Goal: Transaction & Acquisition: Purchase product/service

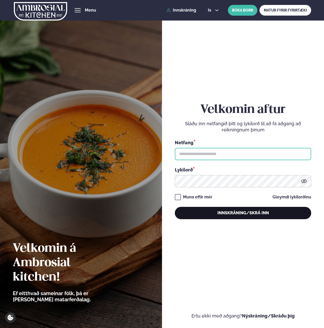
type input "**********"
click at [225, 217] on button "Innskráning/Skrá inn" at bounding box center [243, 213] width 137 height 12
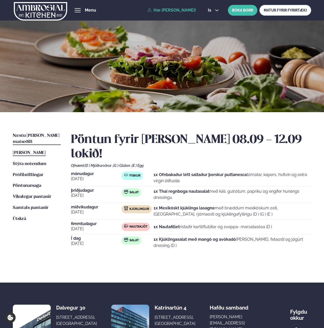
click at [29, 136] on span "Næstu [PERSON_NAME] matseðill" at bounding box center [36, 138] width 47 height 11
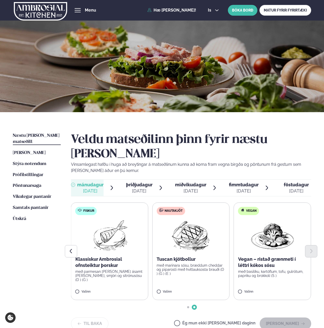
click at [118, 256] on p "Klassískur Ambrosial ofnsteiktur þorskur" at bounding box center [109, 262] width 69 height 12
click at [94, 265] on label "Fiskur Klassískur Ambrosial ofnsteiktur þorskur með parmesan [PERSON_NAME] ásam…" at bounding box center [109, 250] width 77 height 97
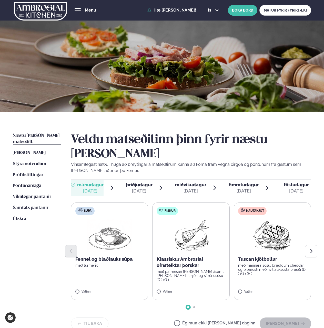
click at [157, 256] on p "Klassískur Ambrosial ofnsteiktur þorskur" at bounding box center [191, 262] width 69 height 12
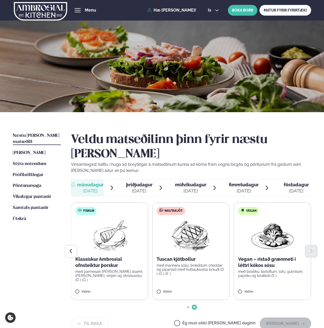
click at [107, 219] on img at bounding box center [109, 235] width 45 height 33
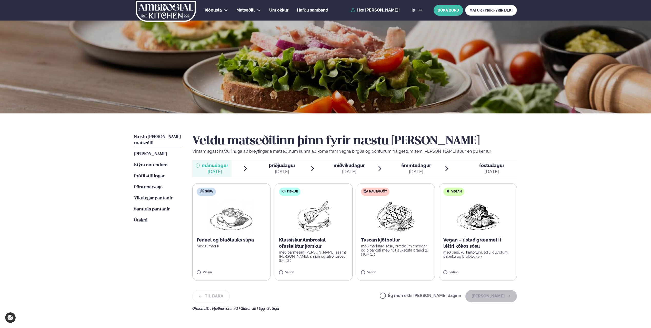
click at [308, 253] on p "með parmesan [PERSON_NAME] ásamt [PERSON_NAME], smjöri og sítrónusósu (D ) (G )" at bounding box center [313, 256] width 69 height 12
click at [302, 260] on label "Fiskur Klassískur Ambrosial ofnsteiktur þorskur með parmesan [PERSON_NAME] ásam…" at bounding box center [314, 231] width 78 height 97
click at [304, 240] on p "Klassískur Ambrosial ofnsteiktur þorskur" at bounding box center [313, 243] width 69 height 12
click at [300, 227] on img at bounding box center [313, 216] width 45 height 33
drag, startPoint x: 284, startPoint y: 223, endPoint x: 293, endPoint y: 216, distance: 11.4
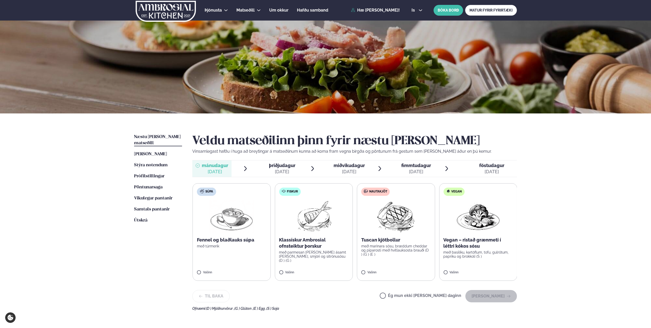
click at [288, 220] on label "Fiskur Klassískur Ambrosial ofnsteiktur þorskur með parmesan [PERSON_NAME] ásam…" at bounding box center [314, 231] width 78 height 97
click at [316, 206] on img at bounding box center [313, 216] width 45 height 33
click at [324, 223] on img at bounding box center [313, 216] width 45 height 33
click at [324, 269] on label "Nautakjöt Tuscan kjötbollur með marinara sósu, bræddum cheddar og piparosti með…" at bounding box center [396, 231] width 78 height 97
click at [291, 271] on label "Fiskur Klassískur Ambrosial ofnsteiktur þorskur með parmesan [PERSON_NAME] ásam…" at bounding box center [314, 231] width 78 height 97
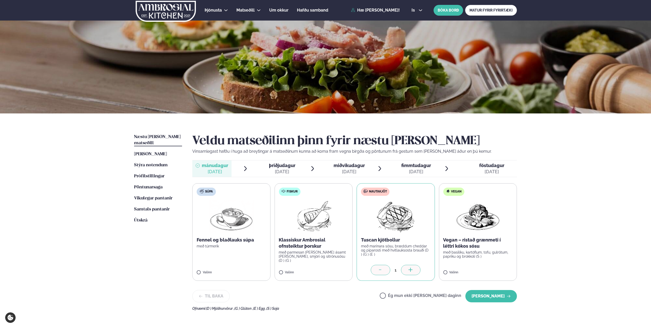
drag, startPoint x: 278, startPoint y: 270, endPoint x: 281, endPoint y: 268, distance: 2.9
click at [279, 269] on label "Fiskur Klassískur Ambrosial ofnsteiktur þorskur með parmesan [PERSON_NAME] ásam…" at bounding box center [313, 231] width 78 height 97
click at [321, 261] on label "Fiskur Klassískur Ambrosial ofnsteiktur þorskur með parmesan [PERSON_NAME] ásam…" at bounding box center [314, 231] width 78 height 97
drag, startPoint x: 324, startPoint y: 259, endPoint x: 329, endPoint y: 250, distance: 9.7
click at [324, 254] on label "Fiskur Klassískur Ambrosial ofnsteiktur þorskur með parmesan [PERSON_NAME] ásam…" at bounding box center [314, 231] width 78 height 97
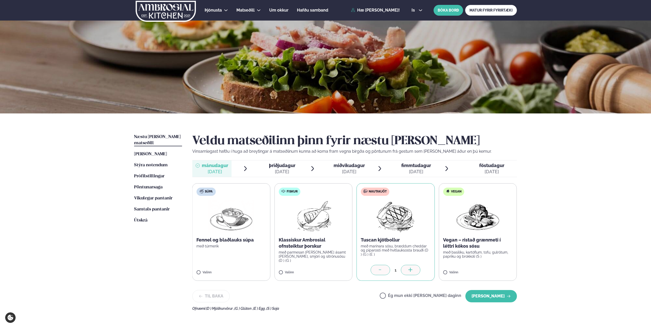
click at [324, 250] on div "Klassískur Ambrosial ofnsteiktur þorskur með parmesan [PERSON_NAME] ásamt [PERS…" at bounding box center [313, 250] width 69 height 26
click at [314, 226] on img at bounding box center [313, 216] width 45 height 33
click at [314, 212] on img at bounding box center [313, 216] width 45 height 33
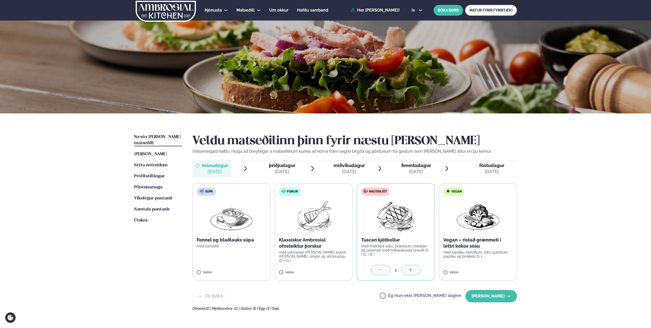
click at [313, 212] on img at bounding box center [313, 216] width 45 height 33
click at [312, 208] on img at bounding box center [313, 216] width 45 height 33
click at [312, 206] on img at bounding box center [313, 216] width 45 height 33
click at [324, 269] on icon at bounding box center [380, 271] width 5 height 5
click at [324, 274] on div at bounding box center [380, 271] width 19 height 10
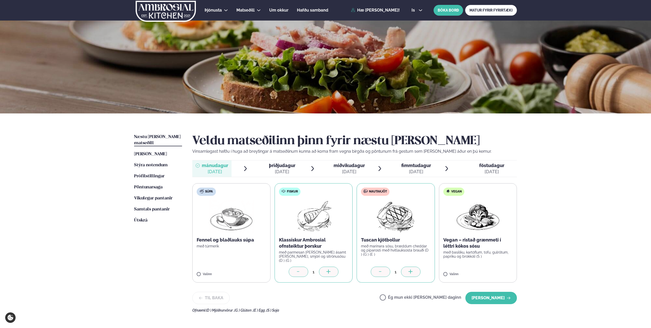
click at [324, 269] on icon at bounding box center [380, 271] width 5 height 5
click at [324, 267] on div at bounding box center [380, 271] width 19 height 10
click at [324, 250] on p "með marinara sósu, bræddum cheddar og piparosti með hvítlauksosta brauði (D ) (…" at bounding box center [395, 250] width 69 height 12
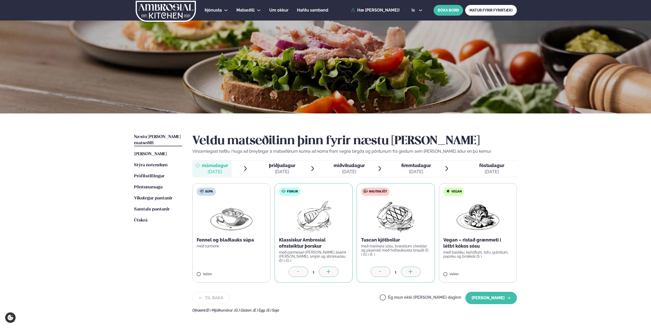
click at [324, 277] on label "Nautakjöt Tuscan kjötbollur með marinara sósu, bræddum cheddar og piparosti með…" at bounding box center [396, 232] width 78 height 99
click at [324, 269] on icon at bounding box center [380, 271] width 5 height 5
click at [324, 272] on div at bounding box center [380, 271] width 19 height 10
click at [324, 269] on label "Nautakjöt Tuscan kjötbollur með marinara sósu, bræddum cheddar og piparosti með…" at bounding box center [396, 232] width 78 height 99
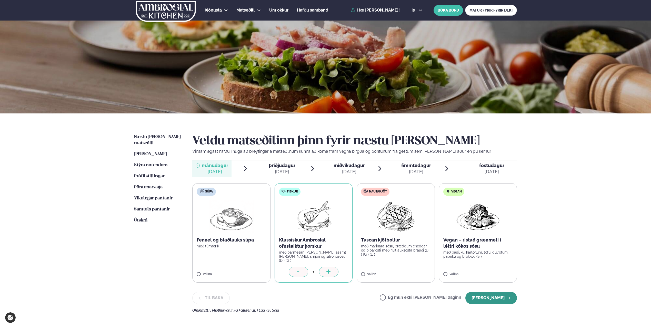
click at [324, 295] on button "[PERSON_NAME]" at bounding box center [491, 298] width 52 height 12
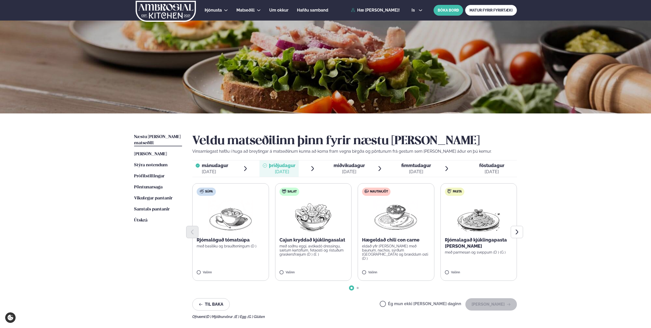
click at [283, 270] on label "Salat Cajun kryddað kjúklingasalat með soðnu eggi, avókadó dressingu, sætum kar…" at bounding box center [313, 231] width 77 height 97
click at [290, 259] on label "Salat Cajun kryddað kjúklingasalat með soðnu eggi, avókadó dressingu, sætum kar…" at bounding box center [313, 231] width 77 height 97
click at [303, 246] on p "með soðnu eggi, avókadó dressingu, sætum kartöflum, fetaosti og ristuðum graske…" at bounding box center [314, 250] width 68 height 12
click at [320, 238] on div at bounding box center [354, 232] width 325 height 12
click at [315, 238] on p "Cajun kryddað kjúklingasalat" at bounding box center [314, 240] width 68 height 6
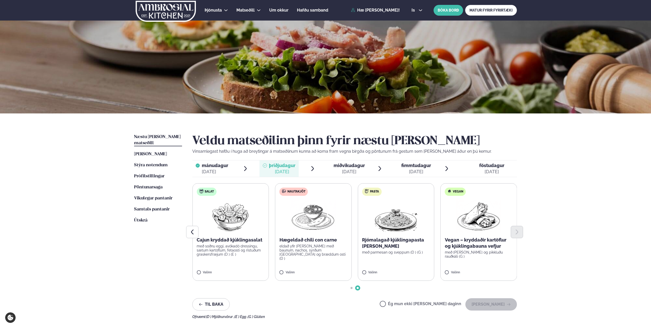
drag, startPoint x: 308, startPoint y: 254, endPoint x: 306, endPoint y: 257, distance: 4.0
click at [308, 254] on label "Nautakjöt Hægeldað chili con carne eldað yfir [PERSON_NAME] með baunum, nachos,…" at bounding box center [313, 231] width 77 height 97
drag, startPoint x: 232, startPoint y: 259, endPoint x: 233, endPoint y: 265, distance: 6.2
click at [233, 259] on label "Salat Cajun kryddað kjúklingasalat með soðnu eggi, avókadó dressingu, sætum kar…" at bounding box center [231, 231] width 77 height 97
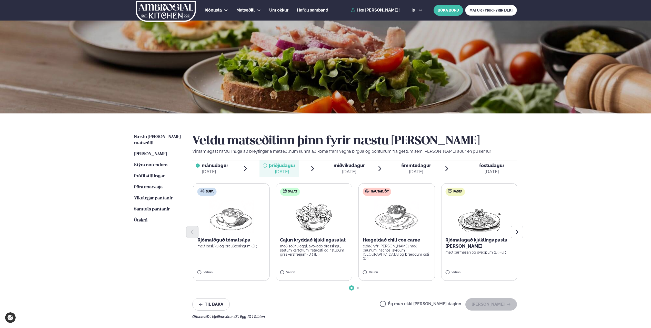
click at [292, 270] on label "Salat Cajun kryddað kjúklingasalat með soðnu eggi, avókadó dressingu, sætum kar…" at bounding box center [314, 231] width 77 height 97
drag, startPoint x: 292, startPoint y: 270, endPoint x: 294, endPoint y: 261, distance: 9.2
click at [293, 266] on label "Salat Cajun kryddað kjúklingasalat með soðnu eggi, avókadó dressingu, sætum kar…" at bounding box center [314, 231] width 77 height 97
click at [292, 253] on p "með soðnu eggi, avókadó dressingu, sætum kartöflum, fetaosti og ristuðum graske…" at bounding box center [314, 250] width 68 height 12
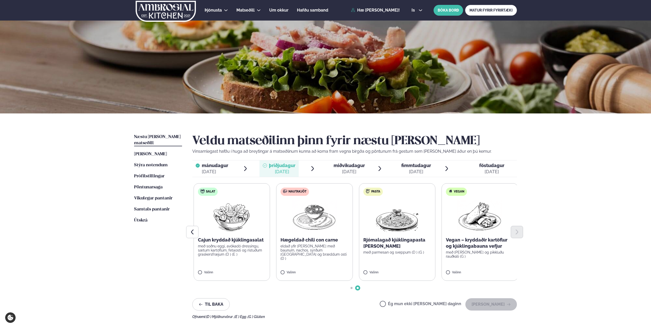
click at [292, 253] on label "Nautakjöt Hægeldað chili con carne eldað yfir [PERSON_NAME] með baunum, nachos,…" at bounding box center [314, 231] width 77 height 97
click at [232, 240] on p "Cajun kryddað kjúklingasalat" at bounding box center [232, 240] width 68 height 6
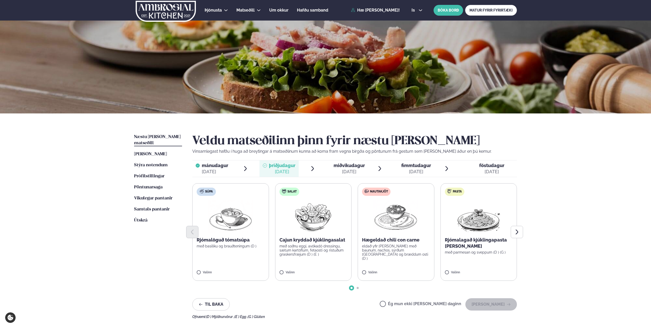
click at [296, 214] on img at bounding box center [313, 216] width 45 height 33
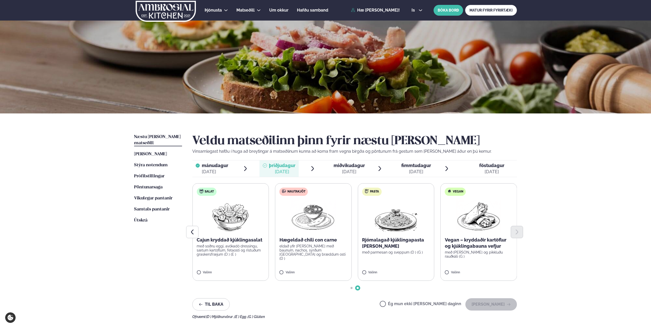
click at [228, 193] on label "Salat Cajun kryddað kjúklingasalat með soðnu eggi, avókadó dressingu, sætum kar…" at bounding box center [230, 231] width 77 height 97
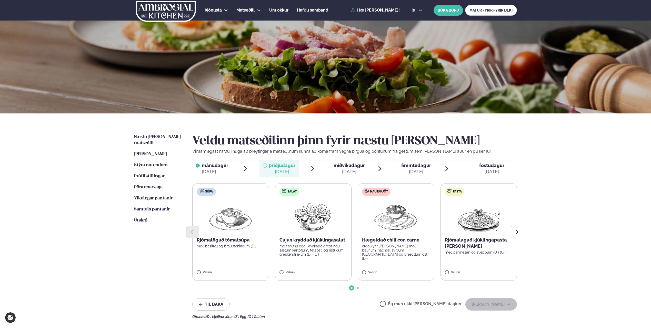
drag, startPoint x: 226, startPoint y: 191, endPoint x: 235, endPoint y: 190, distance: 8.2
click at [227, 191] on label "Súpa Rjómalöguð tómatsúpa með basilíku og brauðteningum (D ) Valinn" at bounding box center [230, 231] width 77 height 97
click at [285, 188] on div "Salat" at bounding box center [290, 191] width 20 height 8
click at [293, 188] on div "Salat" at bounding box center [289, 191] width 20 height 8
click at [299, 193] on div "Salat" at bounding box center [290, 191] width 20 height 8
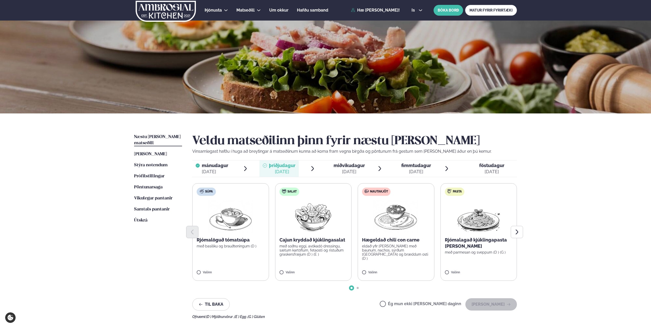
click at [310, 223] on img at bounding box center [313, 216] width 45 height 33
click at [310, 244] on div "Cajun kryddað kjúklingasalat með soðnu eggi, avókadó dressingu, sætum kartöflum…" at bounding box center [314, 246] width 68 height 19
click at [308, 256] on label "Salat Cajun kryddað kjúklingasalat með soðnu eggi, avókadó dressingu, sætum kar…" at bounding box center [313, 231] width 77 height 97
click at [324, 275] on div "Valinn" at bounding box center [396, 274] width 68 height 6
click at [320, 275] on div "Valinn" at bounding box center [314, 274] width 68 height 6
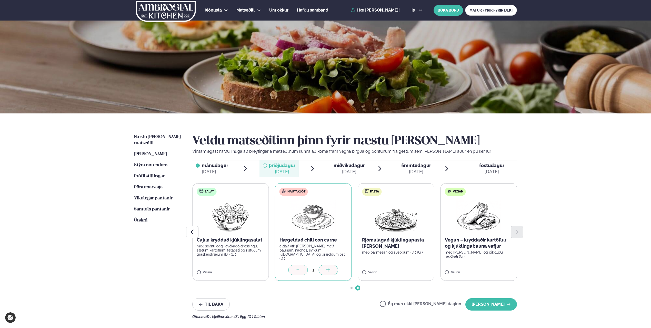
click at [228, 265] on label "Salat Cajun kryddað kjúklingasalat með soðnu eggi, avókadó dressingu, sætum kar…" at bounding box center [230, 231] width 77 height 97
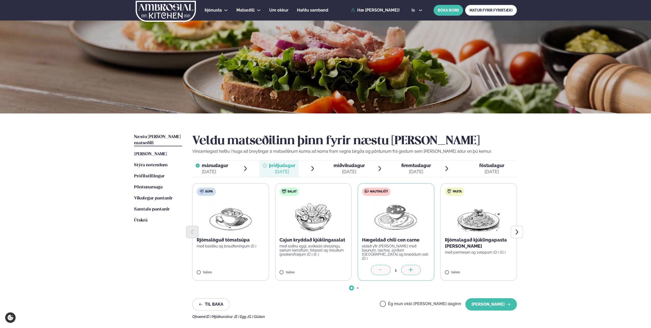
click at [284, 240] on p "Cajun kryddað kjúklingasalat" at bounding box center [314, 240] width 68 height 6
click at [285, 234] on div at bounding box center [354, 232] width 325 height 12
click at [324, 269] on div at bounding box center [380, 270] width 19 height 10
click at [324, 271] on icon at bounding box center [380, 269] width 5 height 5
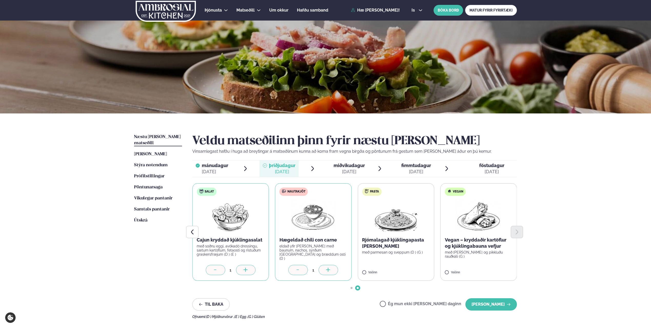
click at [299, 269] on icon at bounding box center [298, 269] width 5 height 5
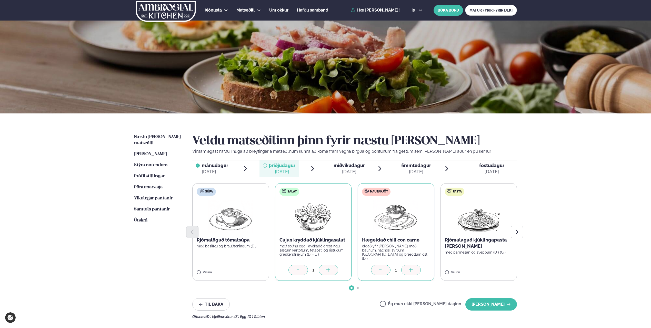
click at [324, 270] on div at bounding box center [380, 270] width 19 height 10
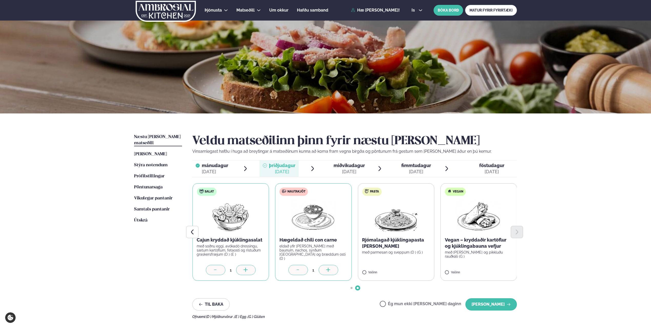
click at [297, 273] on div at bounding box center [298, 270] width 19 height 10
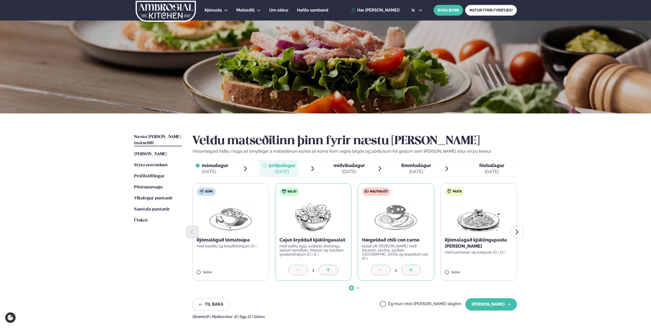
click at [324, 270] on div at bounding box center [380, 270] width 19 height 10
click at [324, 302] on button "[PERSON_NAME]" at bounding box center [491, 304] width 52 height 12
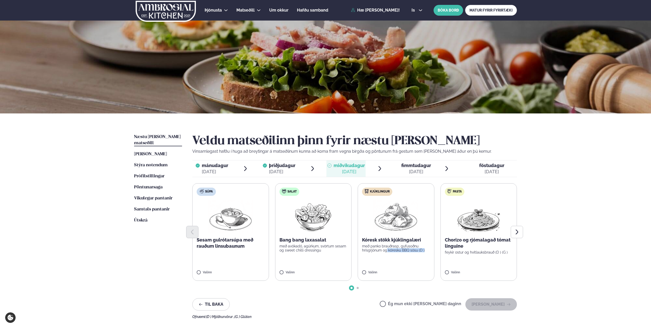
drag, startPoint x: 386, startPoint y: 251, endPoint x: 385, endPoint y: 248, distance: 3.4
click at [324, 250] on label "Kjúklingur Kóresk stökk kjúklingalæri með panko brauðrasp, gufusoðnu hrísgrjónu…" at bounding box center [396, 231] width 77 height 97
click at [324, 236] on div at bounding box center [354, 232] width 325 height 12
click at [324, 237] on div at bounding box center [354, 232] width 325 height 12
click at [324, 248] on p "með panko brauðrasp, gufusoðnu hrísgrjónum og kóresku BBQ sósu (D )" at bounding box center [396, 248] width 68 height 8
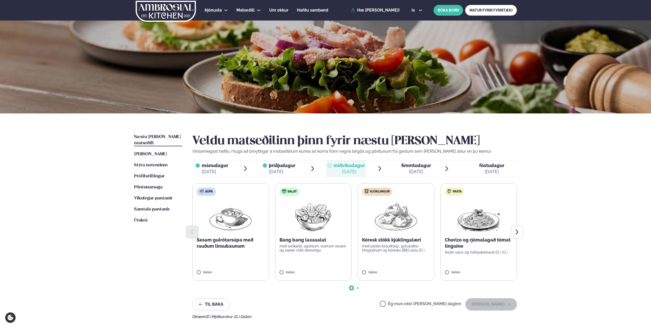
click at [324, 255] on label "Kjúklingur Kóresk stökk kjúklingalæri með panko brauðrasp, gufusoðnu hrísgrjónu…" at bounding box center [396, 231] width 77 height 97
drag, startPoint x: 369, startPoint y: 264, endPoint x: 369, endPoint y: 267, distance: 3.1
click at [324, 265] on label "Kjúklingur Kóresk stökk kjúklingalæri með panko brauðrasp, gufusoðnu hrísgrjónu…" at bounding box center [396, 231] width 77 height 97
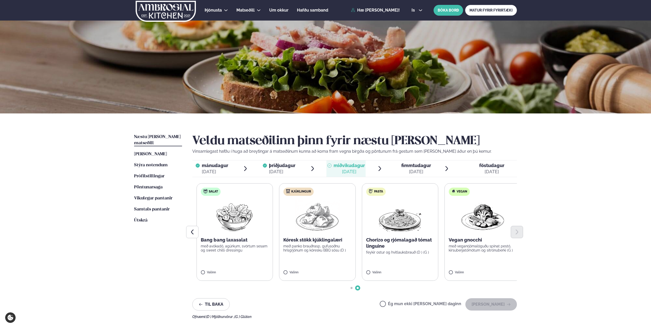
click at [324, 273] on div "Súpa Sesam gulrótarsúpa með rauðum linsubaunum Valinn Salat Bang bang laxasalat…" at bounding box center [276, 231] width 325 height 97
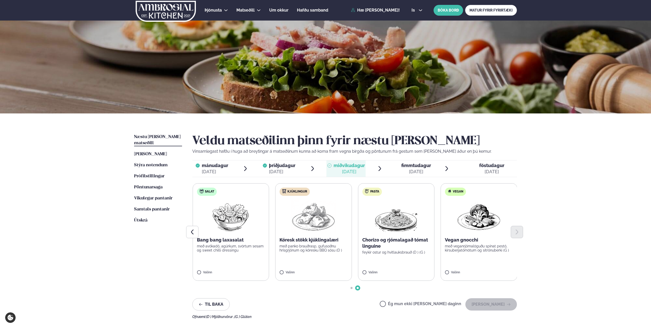
drag, startPoint x: 316, startPoint y: 263, endPoint x: 312, endPoint y: 262, distance: 3.7
click at [316, 263] on label "Kjúklingur Kóresk stökk kjúklingalæri með panko brauðrasp, gufusoðnu hrísgrjónu…" at bounding box center [313, 231] width 77 height 97
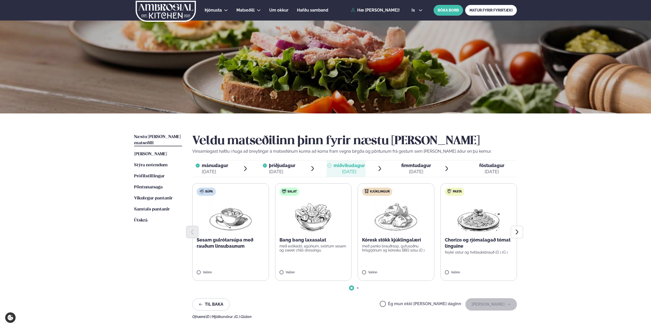
drag, startPoint x: 305, startPoint y: 230, endPoint x: 316, endPoint y: 232, distance: 11.8
click at [306, 230] on div at bounding box center [354, 232] width 325 height 12
click at [324, 227] on div at bounding box center [354, 232] width 325 height 12
click at [324, 204] on img at bounding box center [396, 216] width 45 height 33
click at [324, 201] on img at bounding box center [395, 216] width 45 height 33
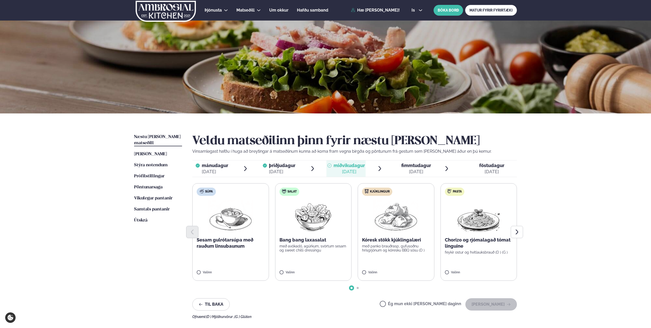
click at [324, 201] on img at bounding box center [395, 216] width 45 height 33
click at [324, 203] on img at bounding box center [395, 216] width 45 height 33
click at [324, 305] on button "[PERSON_NAME]" at bounding box center [491, 304] width 52 height 12
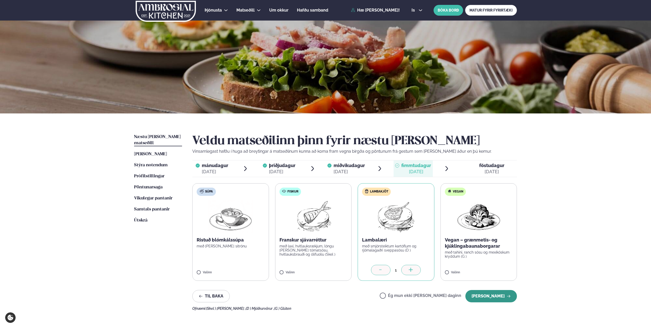
click at [324, 297] on button "[PERSON_NAME]" at bounding box center [491, 296] width 52 height 12
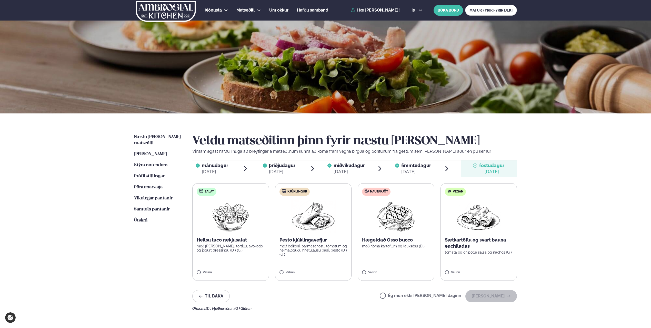
click at [324, 242] on p "Hægeldað Osso bucco" at bounding box center [396, 240] width 68 height 6
click at [324, 227] on img at bounding box center [395, 216] width 45 height 33
click at [324, 295] on button "[PERSON_NAME]" at bounding box center [491, 296] width 52 height 12
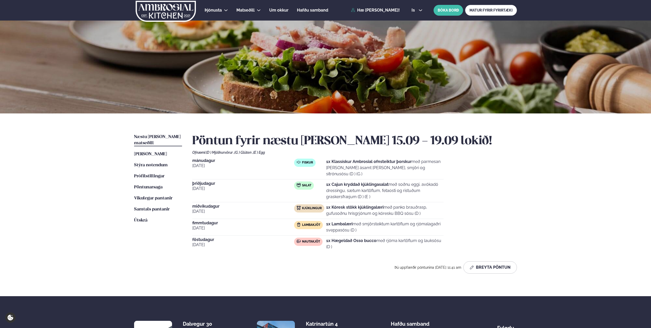
click at [104, 165] on div "Þjónusta Hádegismatur fyrir fyrirtæki Fyrirtækja veitingar Einkapartý Matseðill…" at bounding box center [325, 201] width 651 height 402
